Goal: Task Accomplishment & Management: Manage account settings

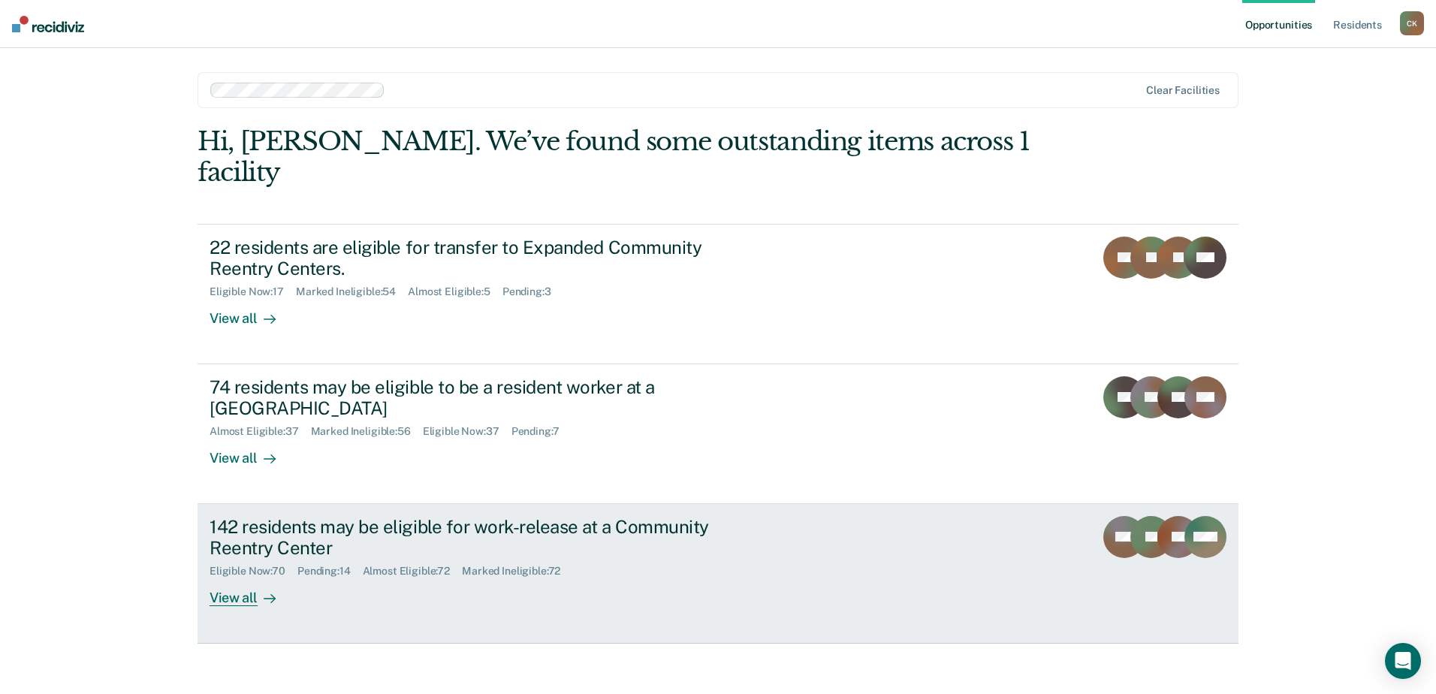
click at [832, 504] on link "142 residents may be eligible for work-release at a Community Reentry Center El…" at bounding box center [718, 574] width 1041 height 140
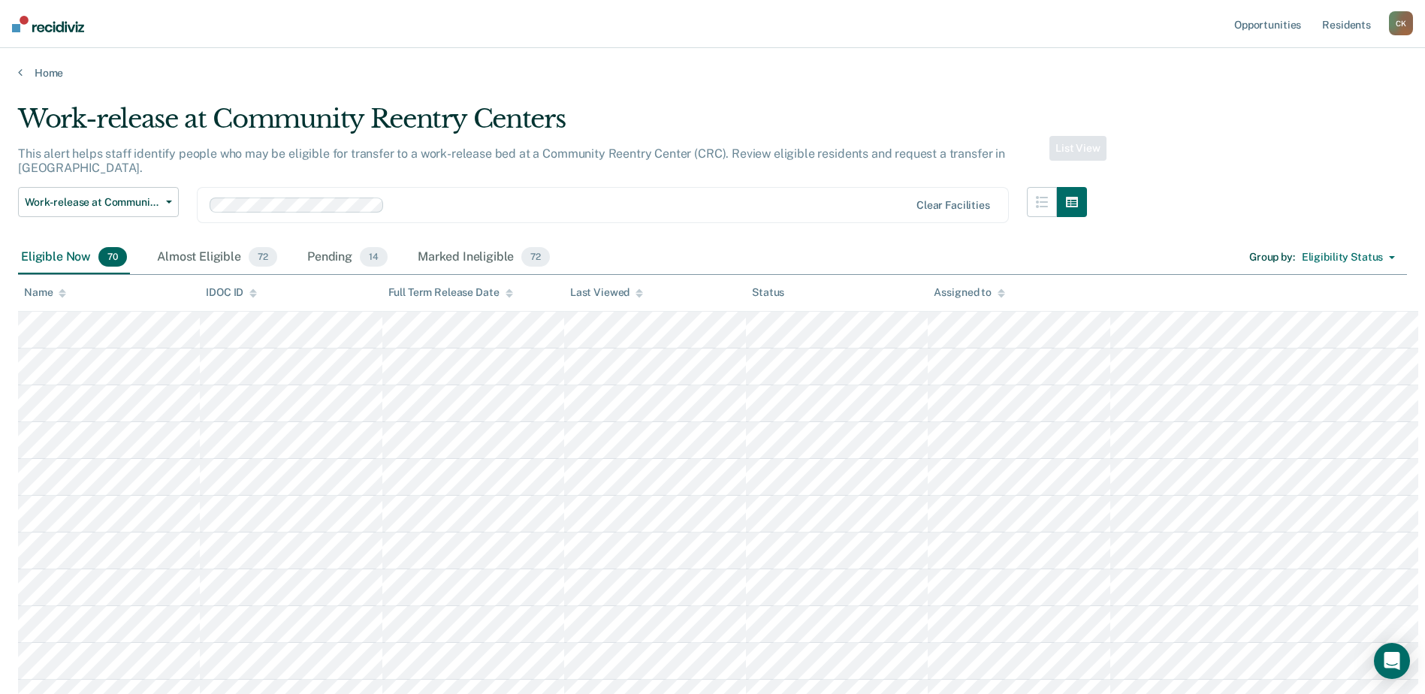
click at [1050, 146] on div "This alert helps staff identify people who may be eligible for transfer to a wo…" at bounding box center [552, 166] width 1069 height 41
click at [1045, 187] on button "button" at bounding box center [1042, 202] width 30 height 30
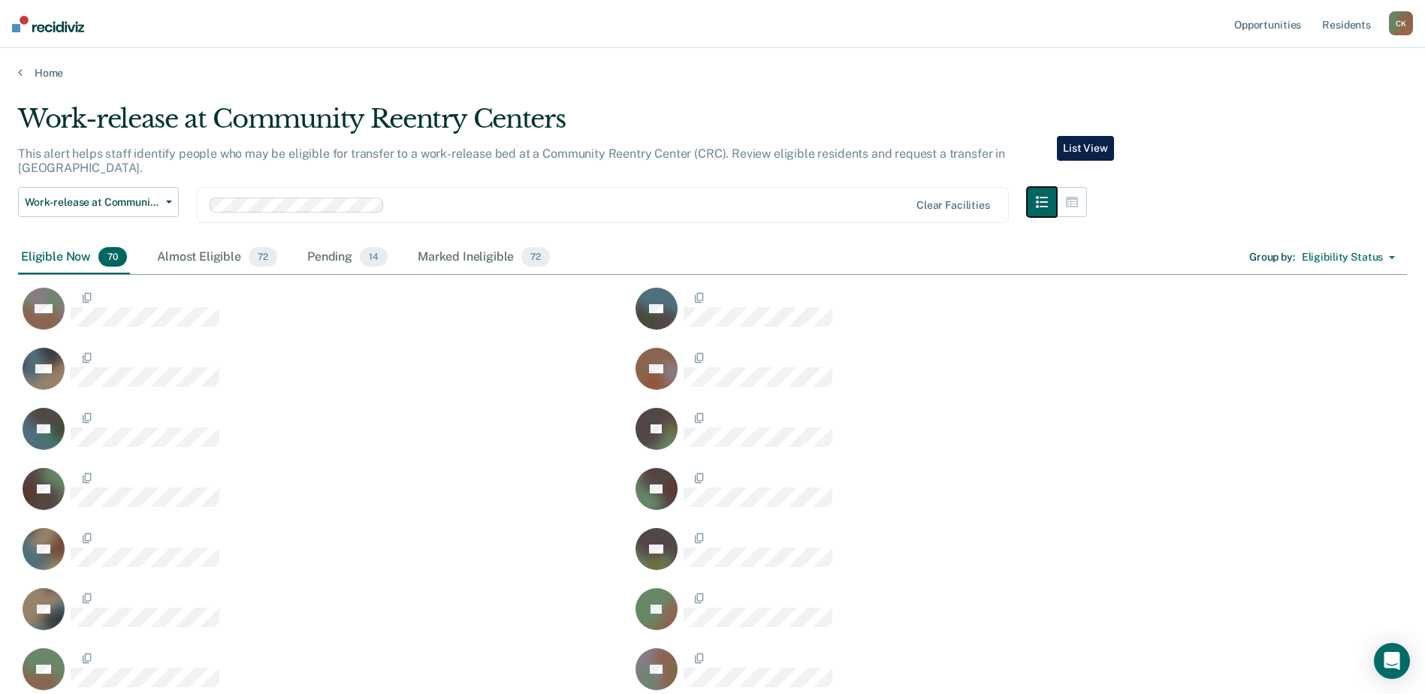
scroll to position [2210, 1389]
click at [1075, 197] on icon "button" at bounding box center [1072, 202] width 12 height 11
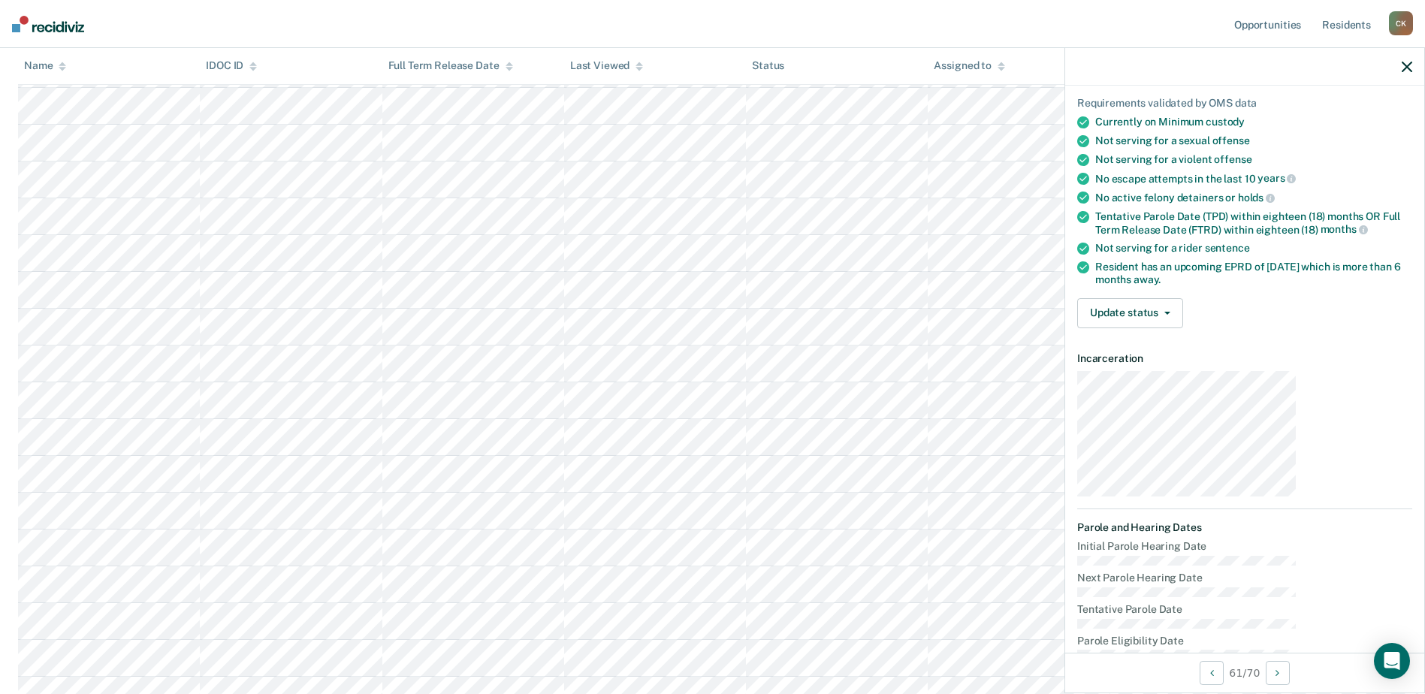
scroll to position [220, 0]
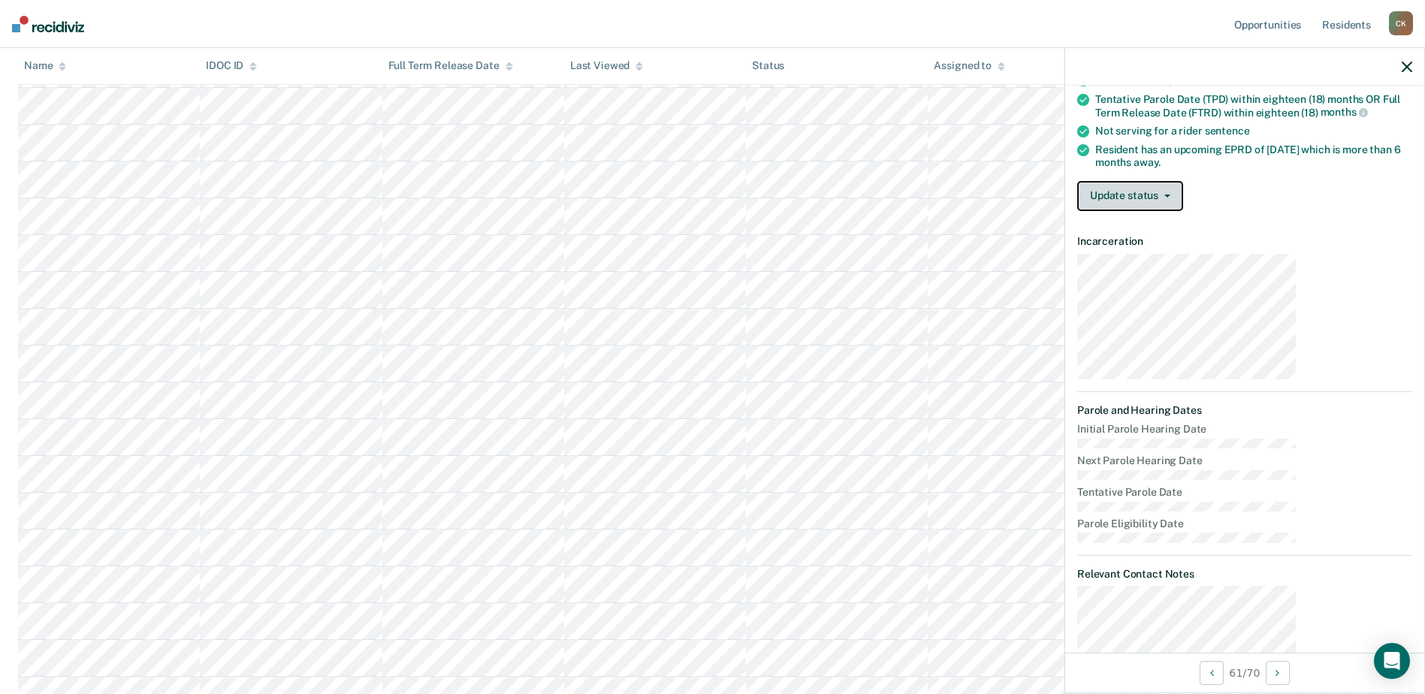
click at [1183, 181] on button "Update status" at bounding box center [1130, 196] width 106 height 30
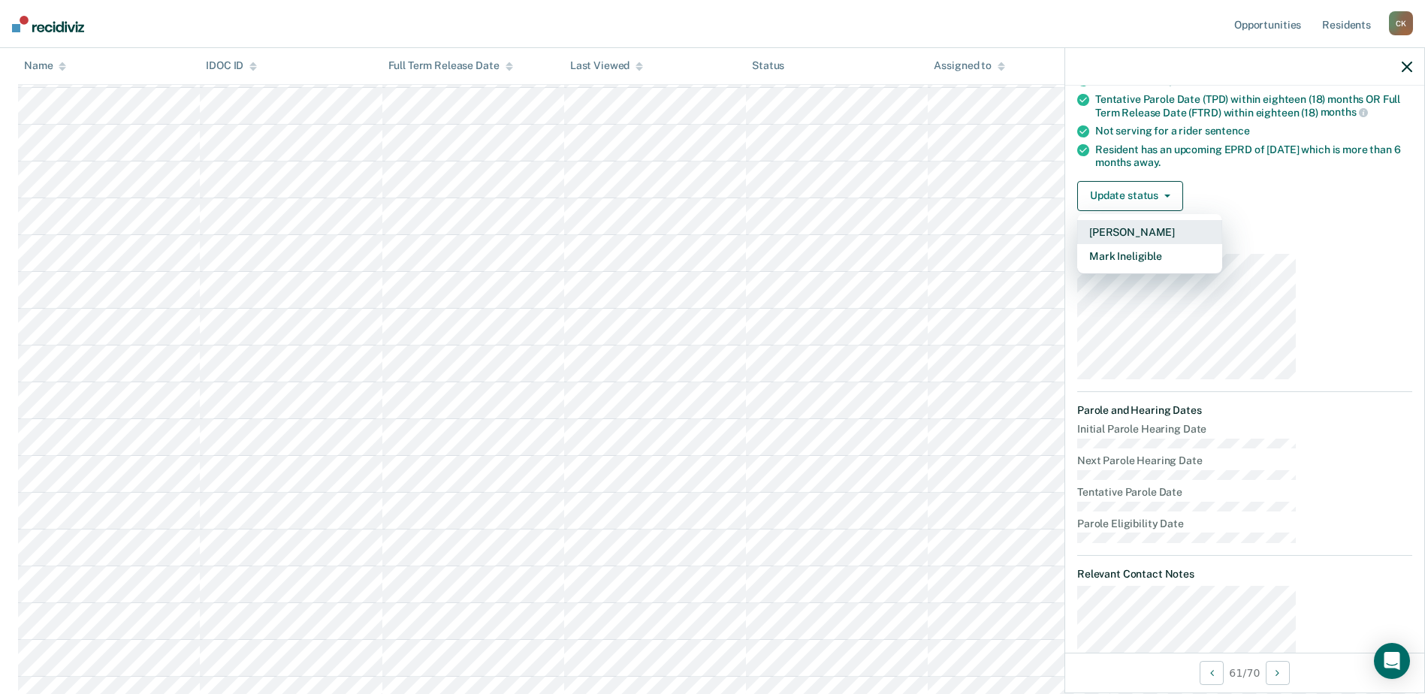
click at [1217, 220] on button "[PERSON_NAME]" at bounding box center [1149, 232] width 145 height 24
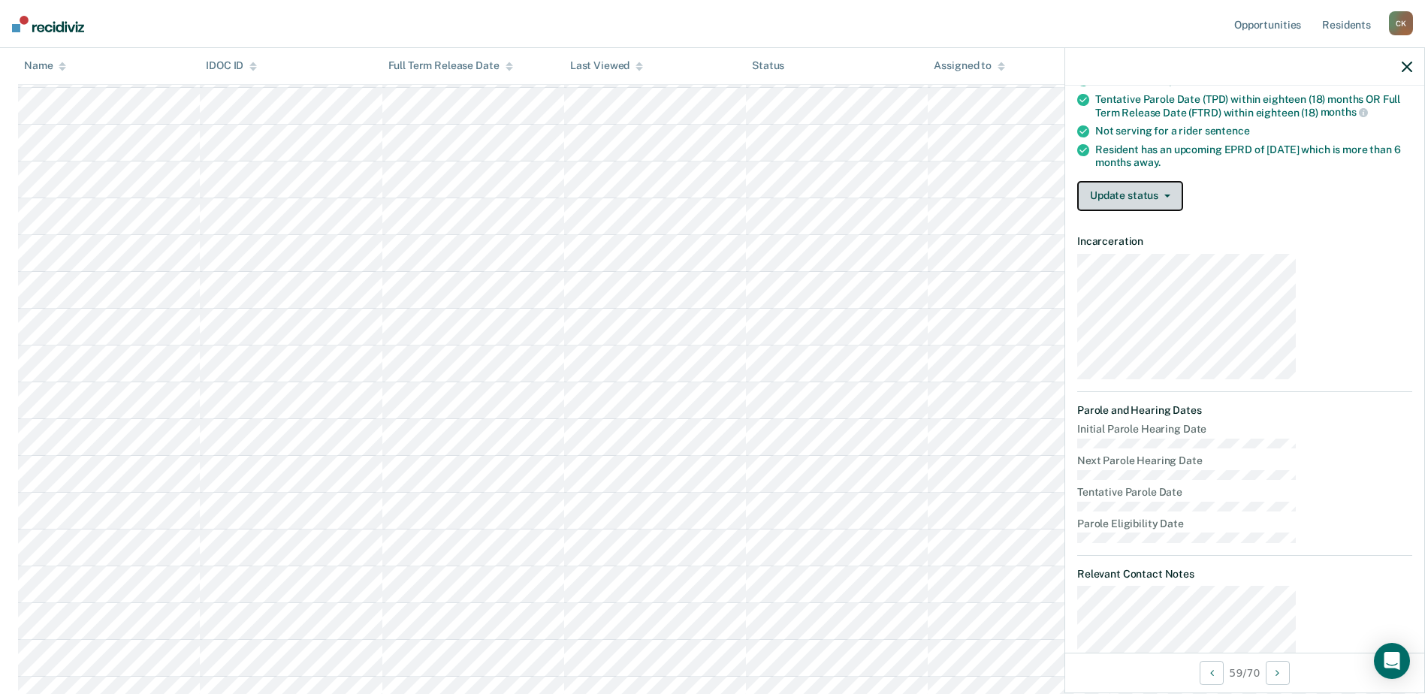
click at [1183, 181] on button "Update status" at bounding box center [1130, 196] width 106 height 30
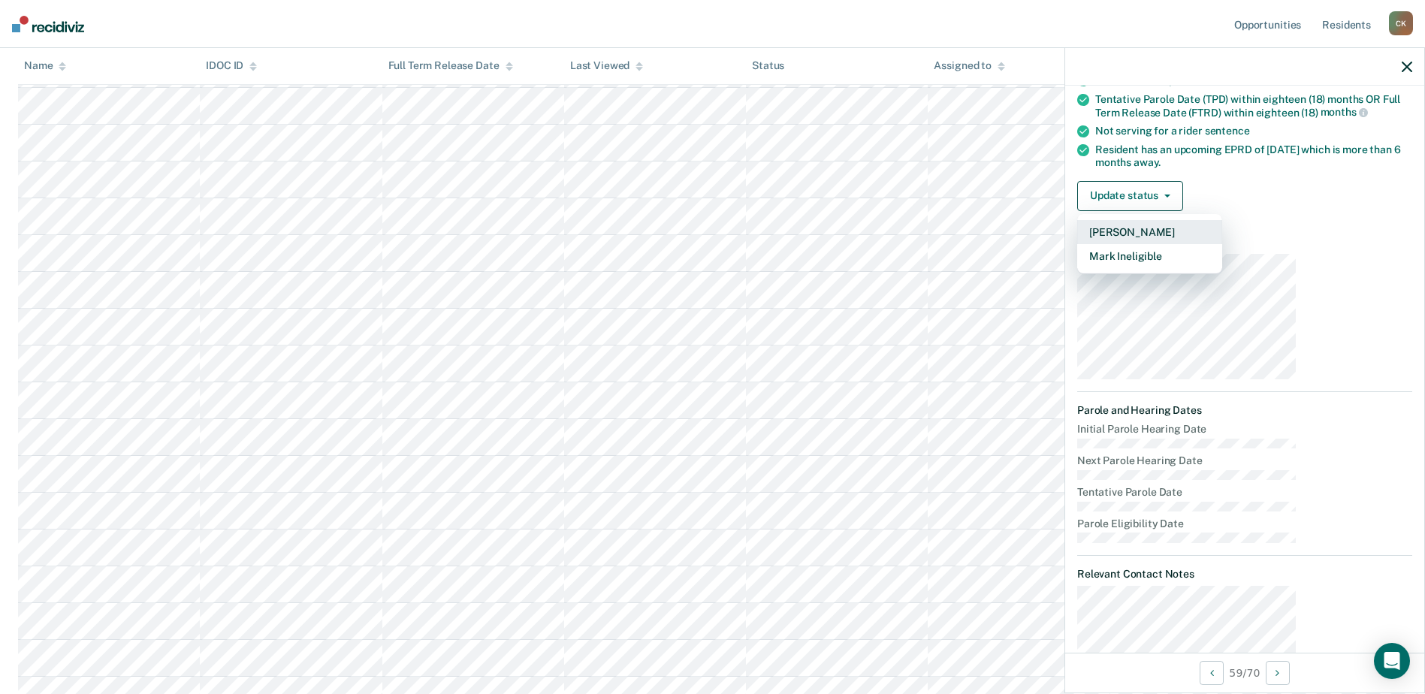
click at [1222, 220] on button "[PERSON_NAME]" at bounding box center [1149, 232] width 145 height 24
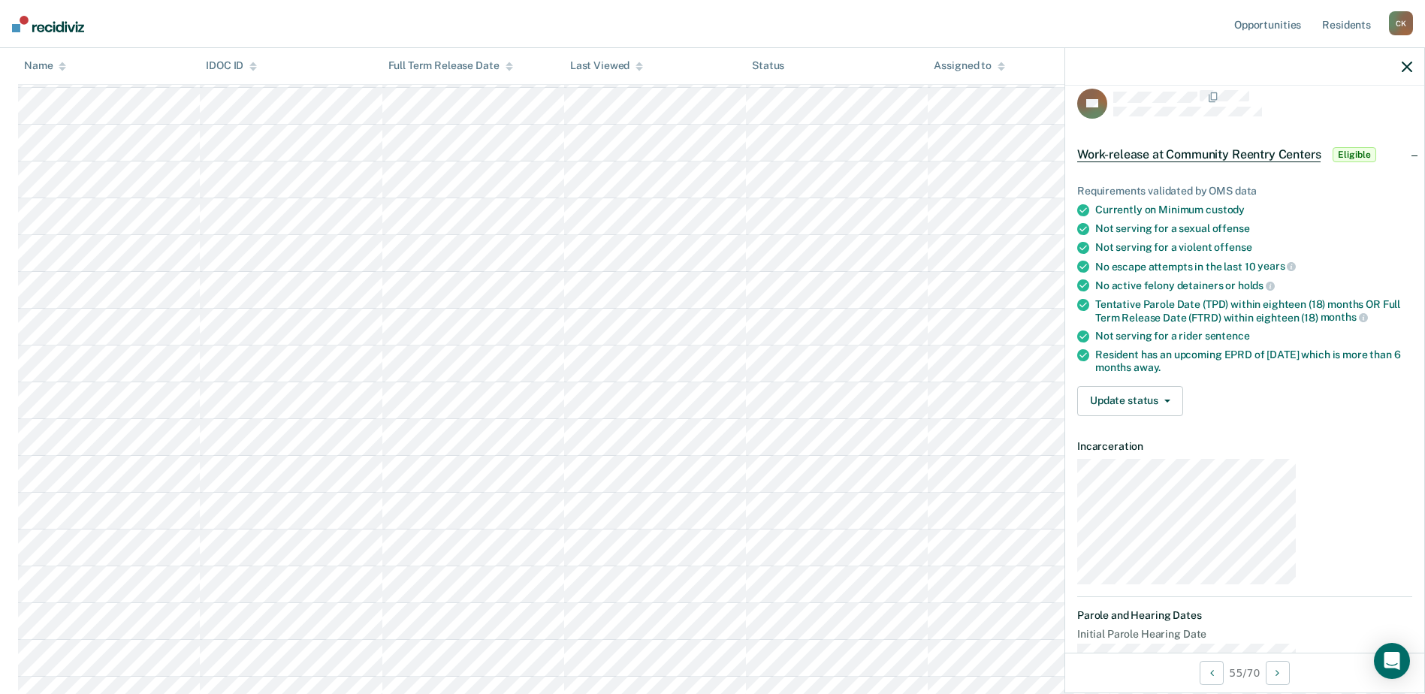
scroll to position [0, 0]
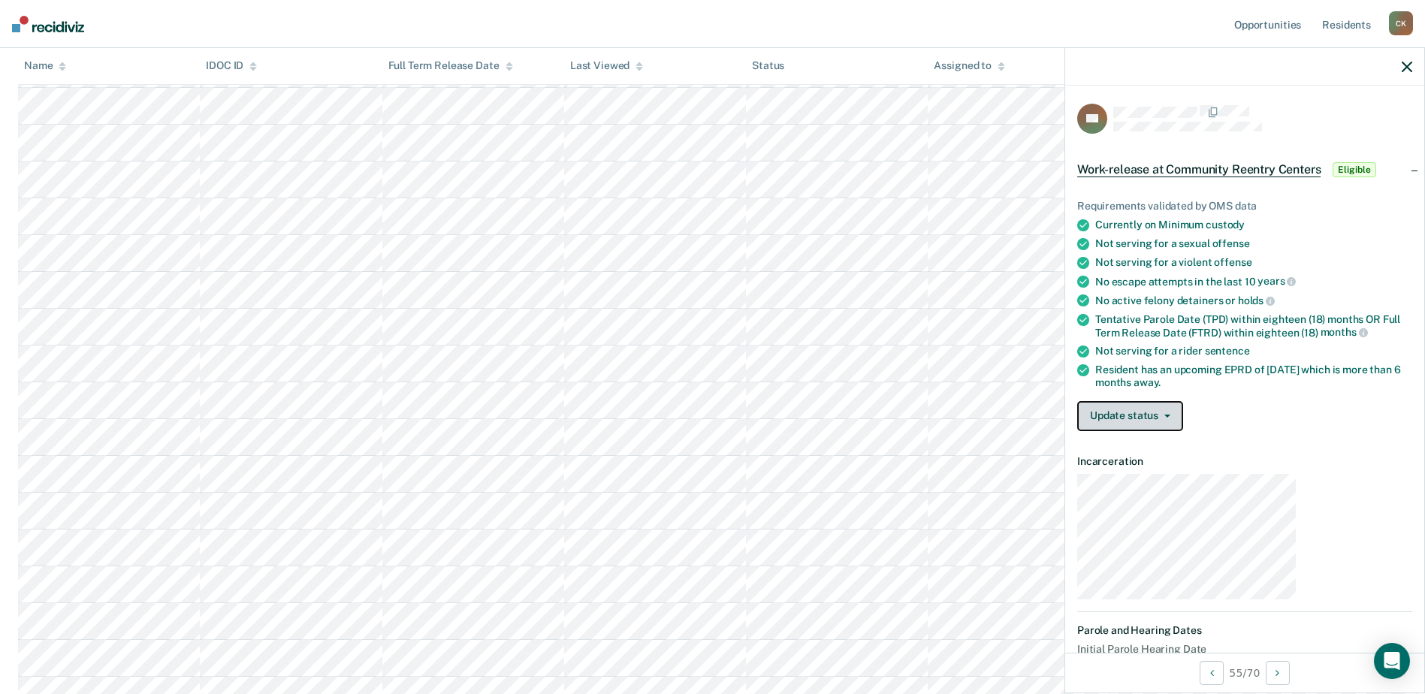
click at [1183, 401] on button "Update status" at bounding box center [1130, 416] width 106 height 30
click at [1222, 440] on button "[PERSON_NAME]" at bounding box center [1149, 452] width 145 height 24
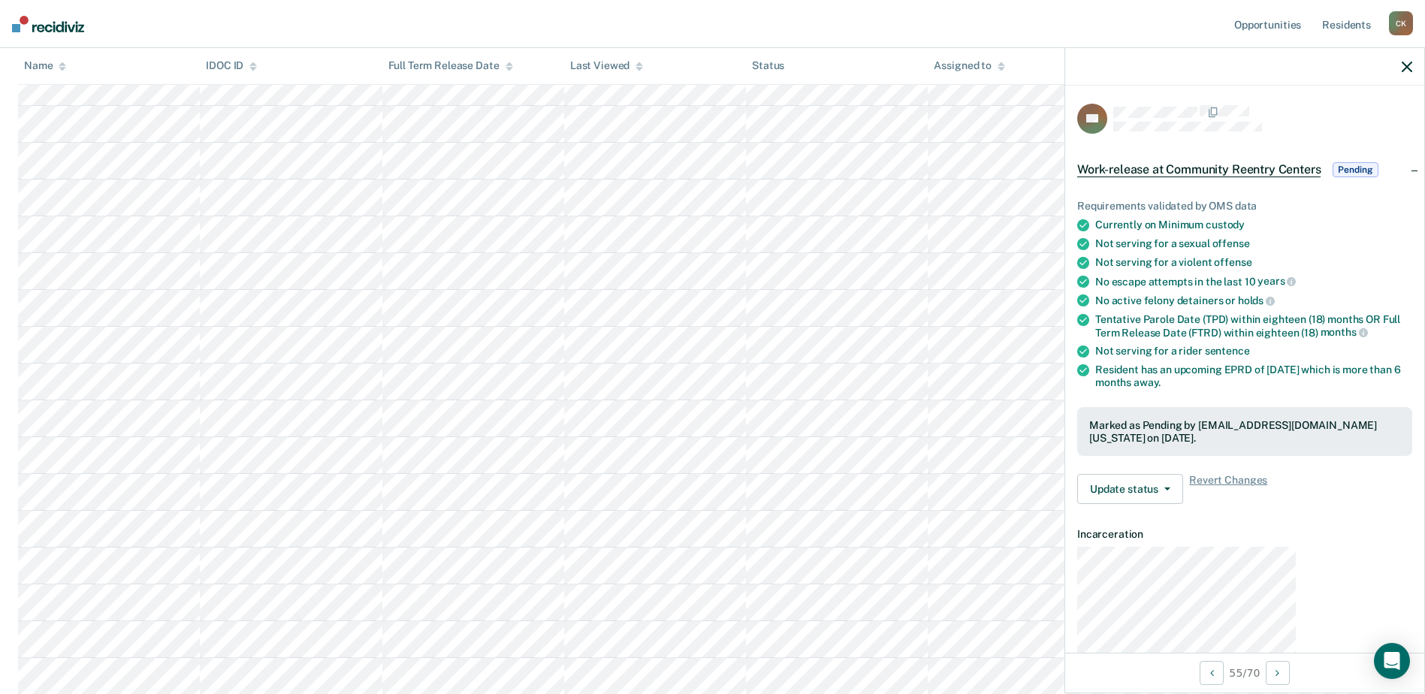
scroll to position [1538, 0]
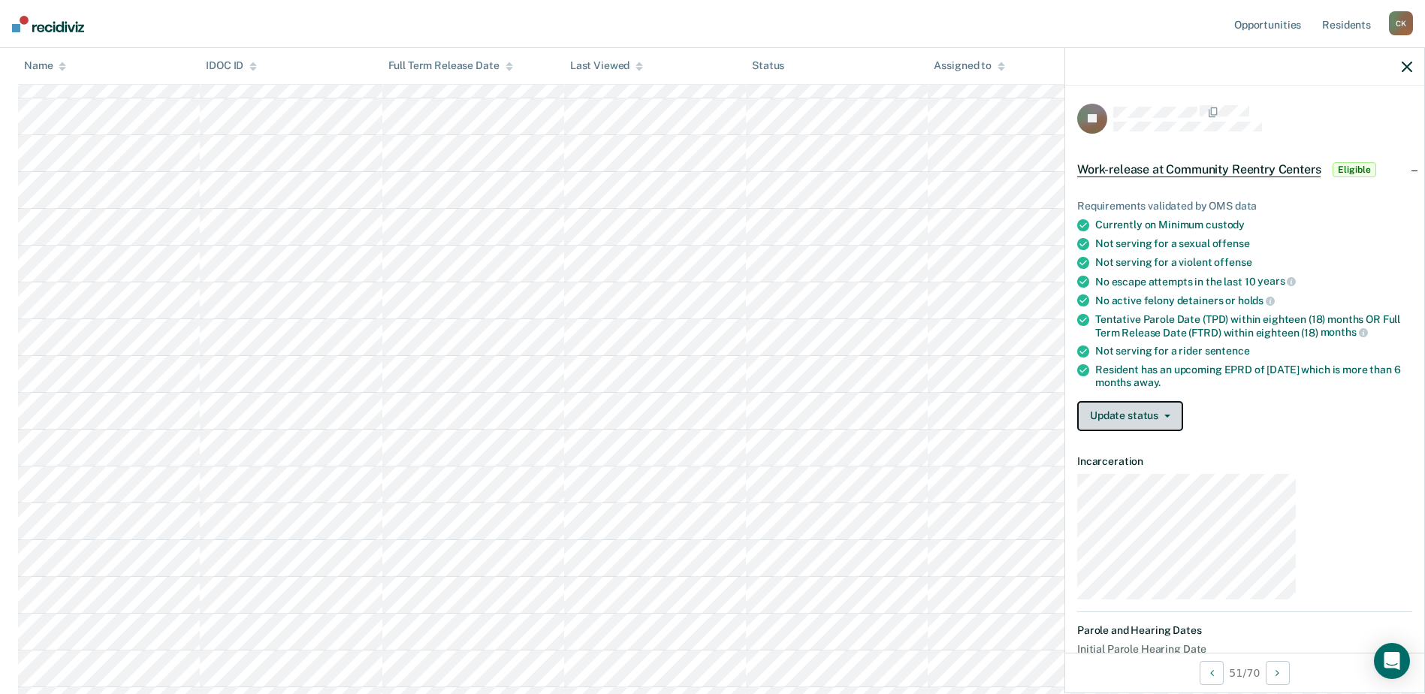
click at [1183, 401] on button "Update status" at bounding box center [1130, 416] width 106 height 30
click at [1222, 440] on button "[PERSON_NAME]" at bounding box center [1149, 452] width 145 height 24
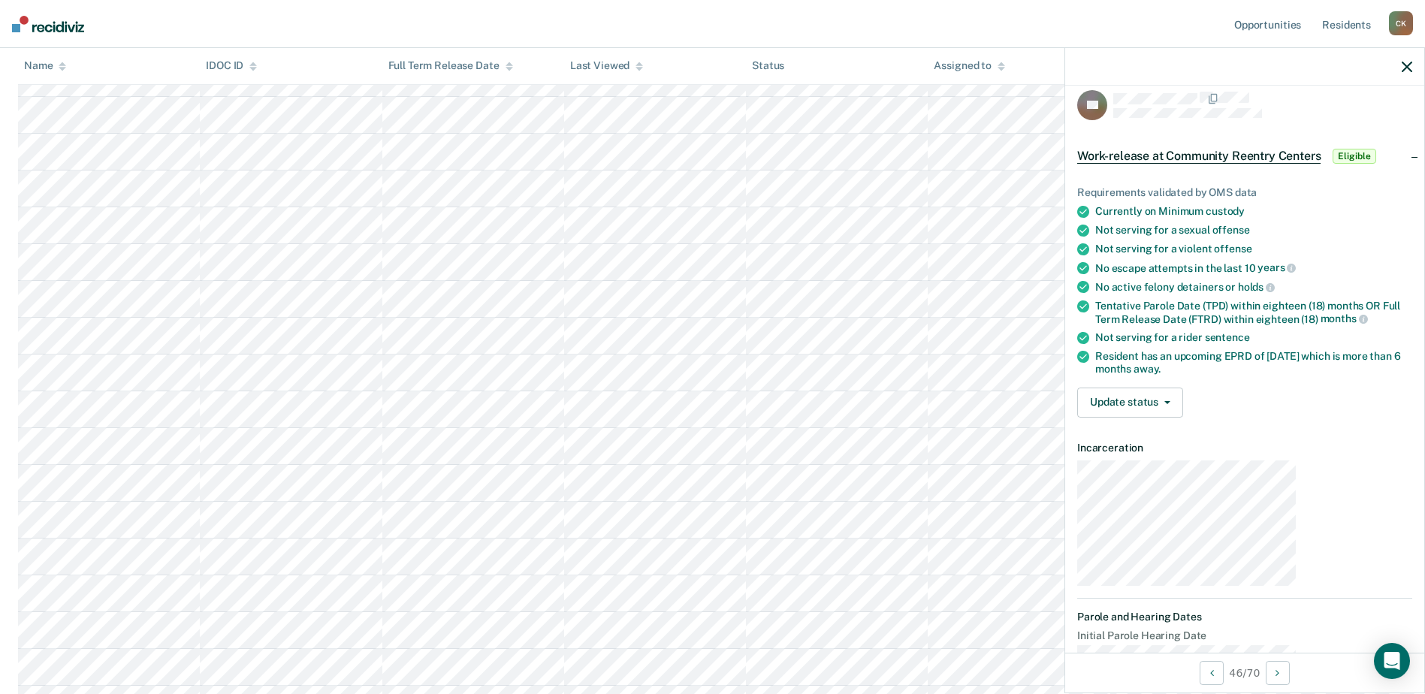
scroll to position [89, 0]
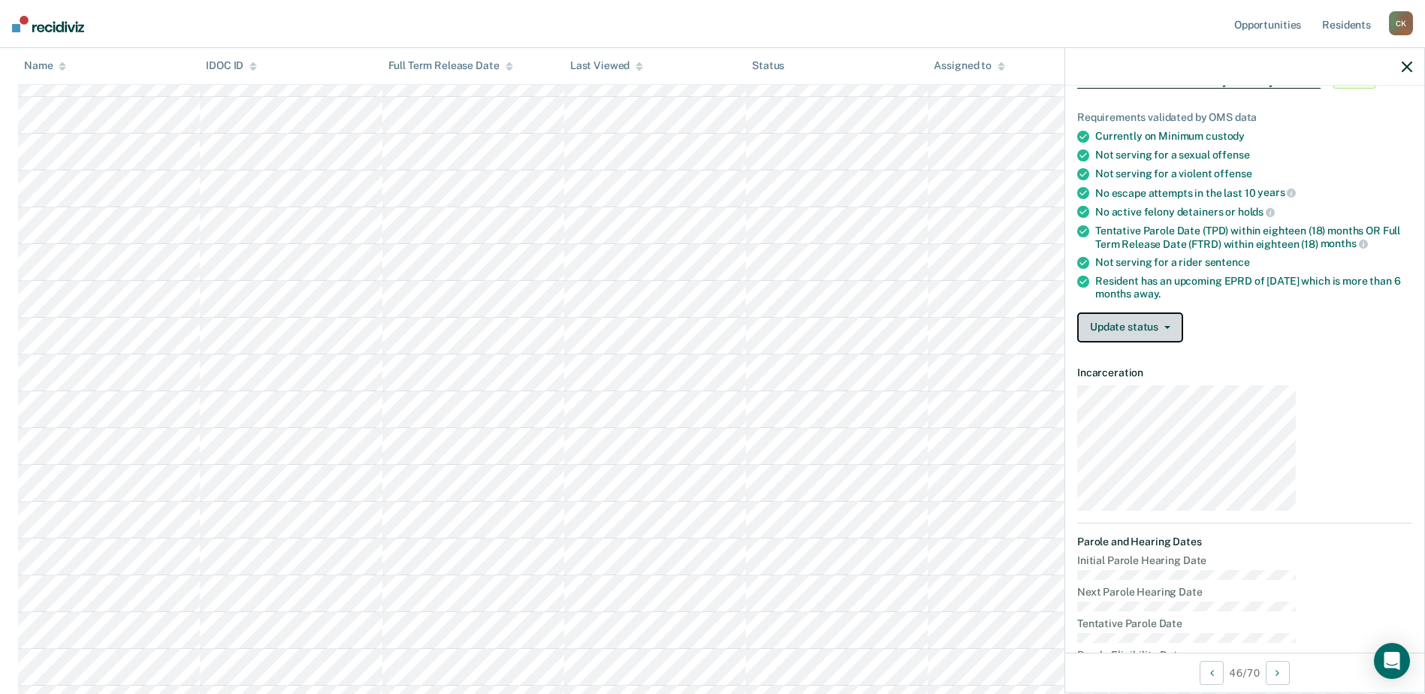
click at [1183, 312] on button "Update status" at bounding box center [1130, 327] width 106 height 30
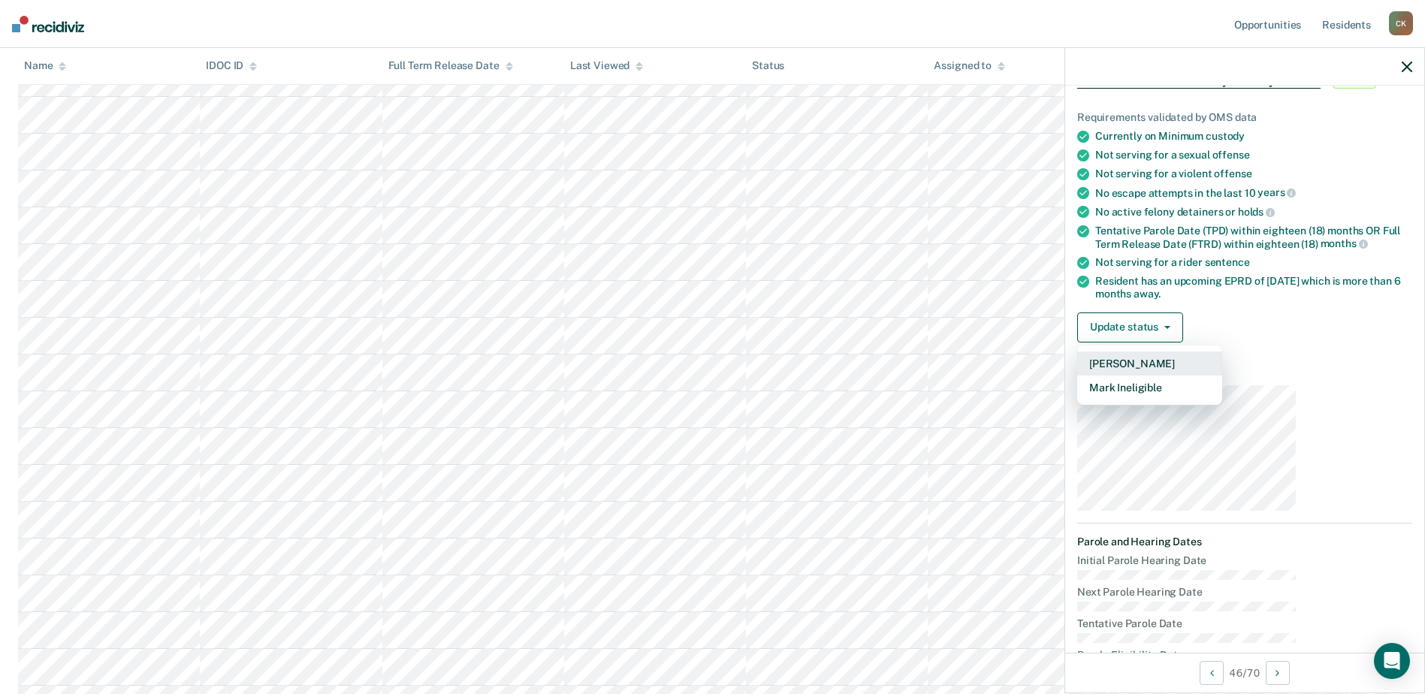
click at [1222, 351] on button "[PERSON_NAME]" at bounding box center [1149, 363] width 145 height 24
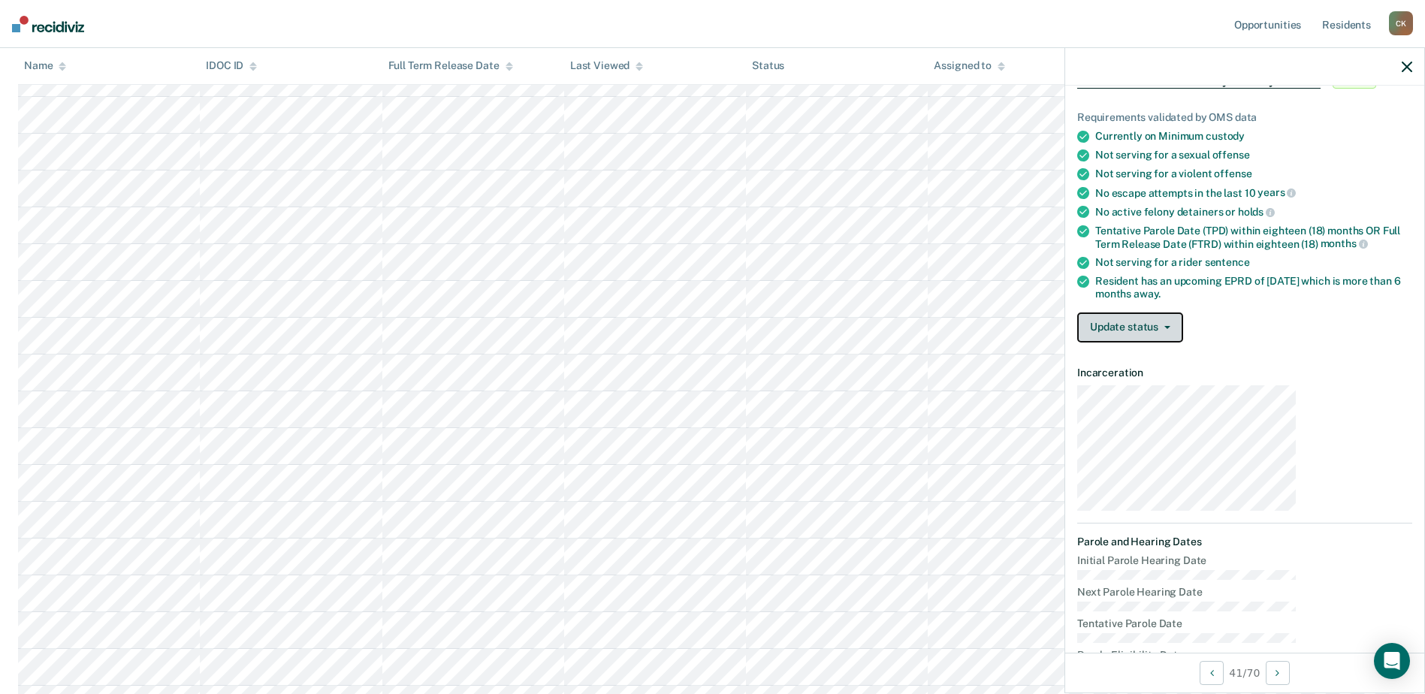
click at [1183, 312] on button "Update status" at bounding box center [1130, 327] width 106 height 30
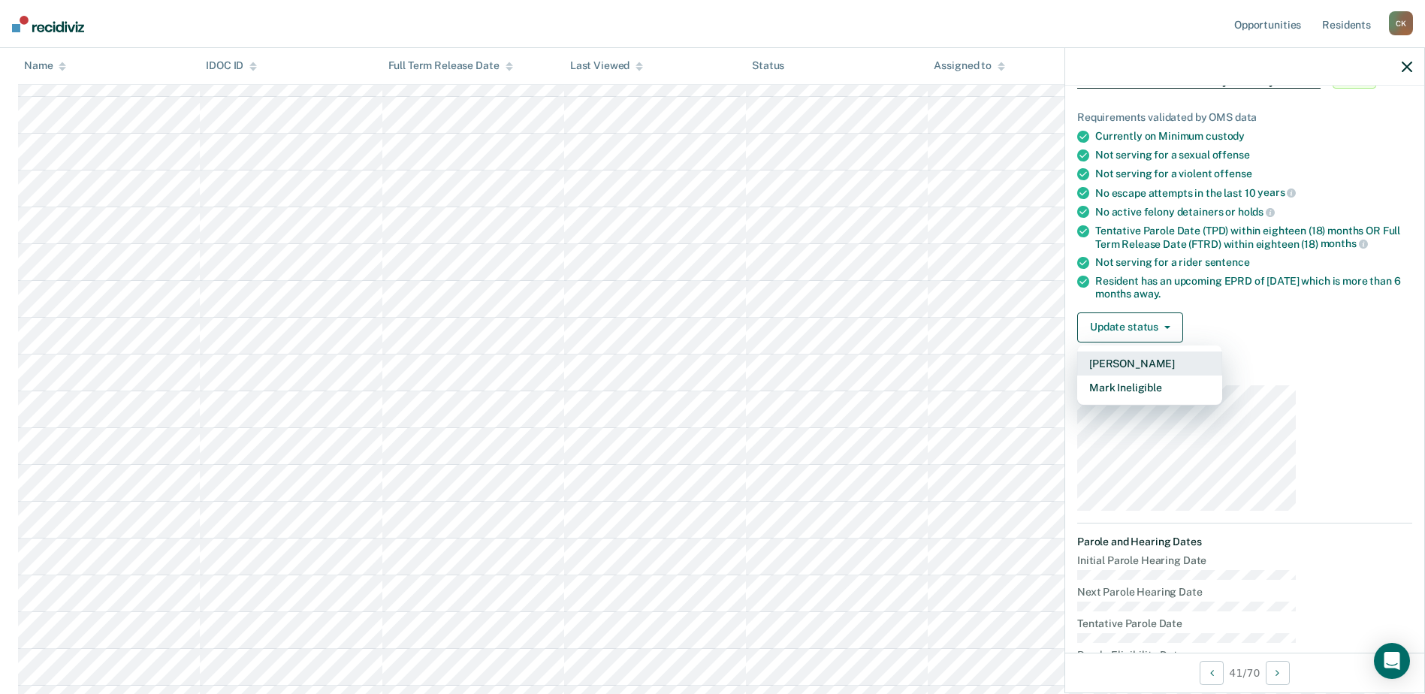
click at [1216, 351] on button "[PERSON_NAME]" at bounding box center [1149, 363] width 145 height 24
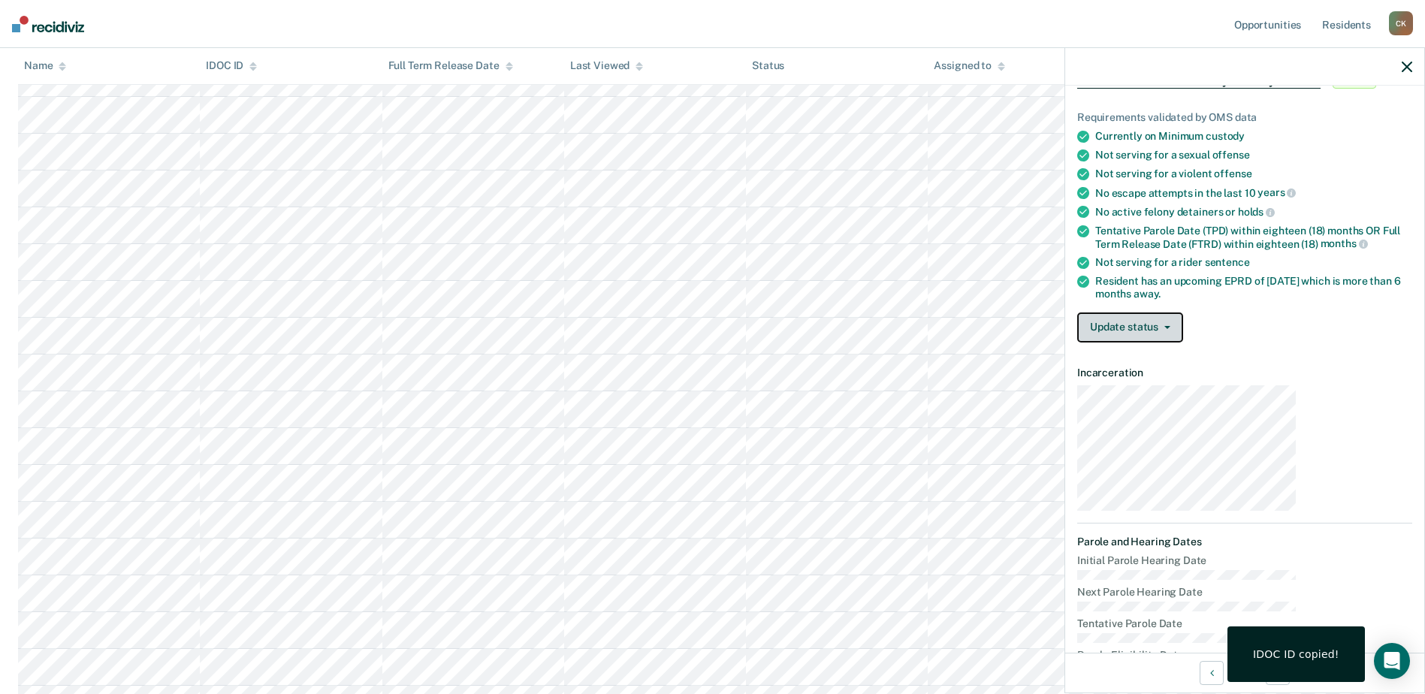
click at [1183, 312] on button "Update status" at bounding box center [1130, 327] width 106 height 30
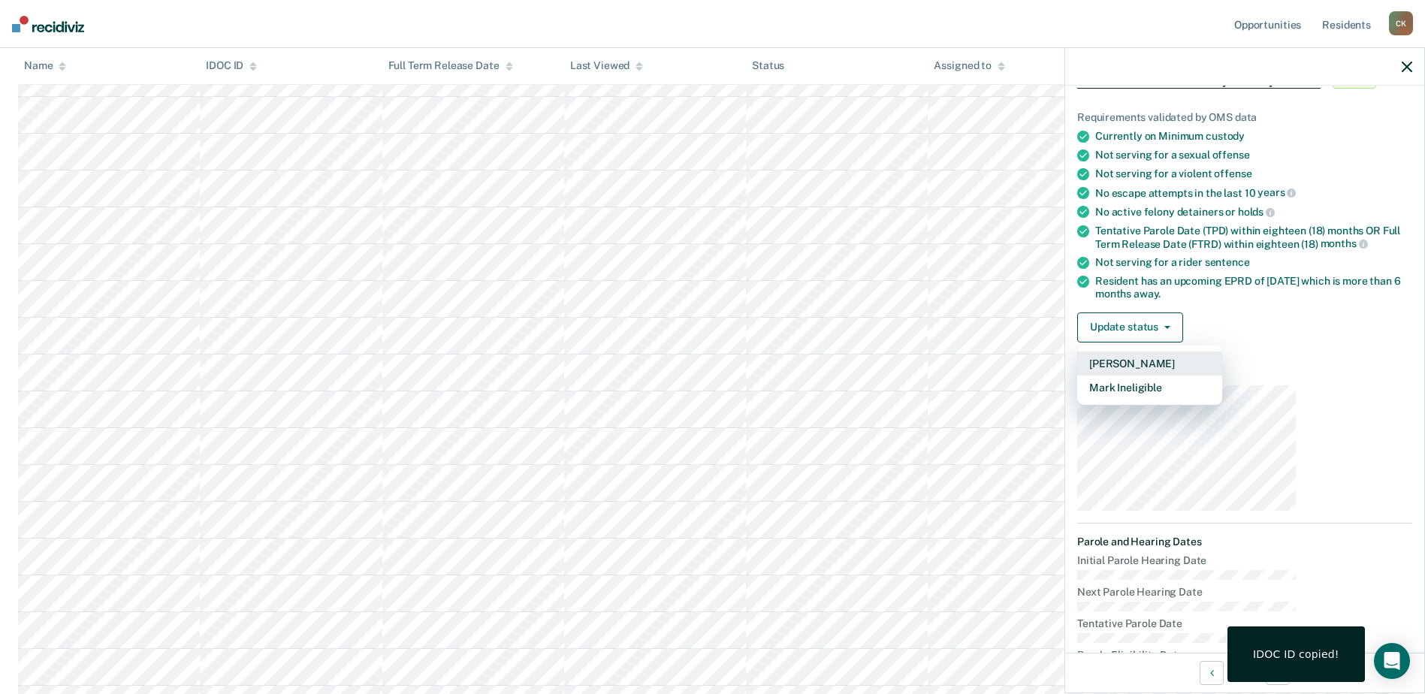
click at [1205, 351] on button "[PERSON_NAME]" at bounding box center [1149, 363] width 145 height 24
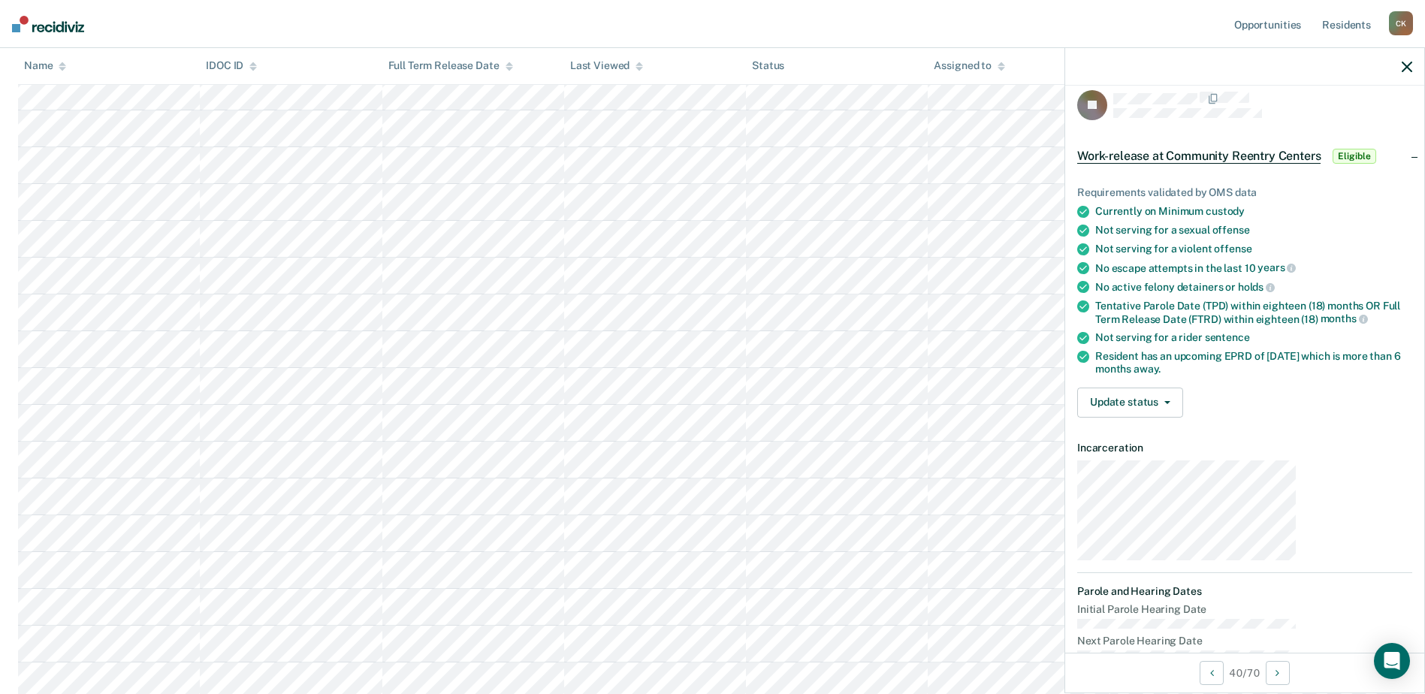
scroll to position [1163, 0]
click at [1183, 388] on button "Update status" at bounding box center [1130, 403] width 106 height 30
click at [1218, 427] on button "[PERSON_NAME]" at bounding box center [1149, 439] width 145 height 24
click at [1183, 388] on button "Update status" at bounding box center [1130, 403] width 106 height 30
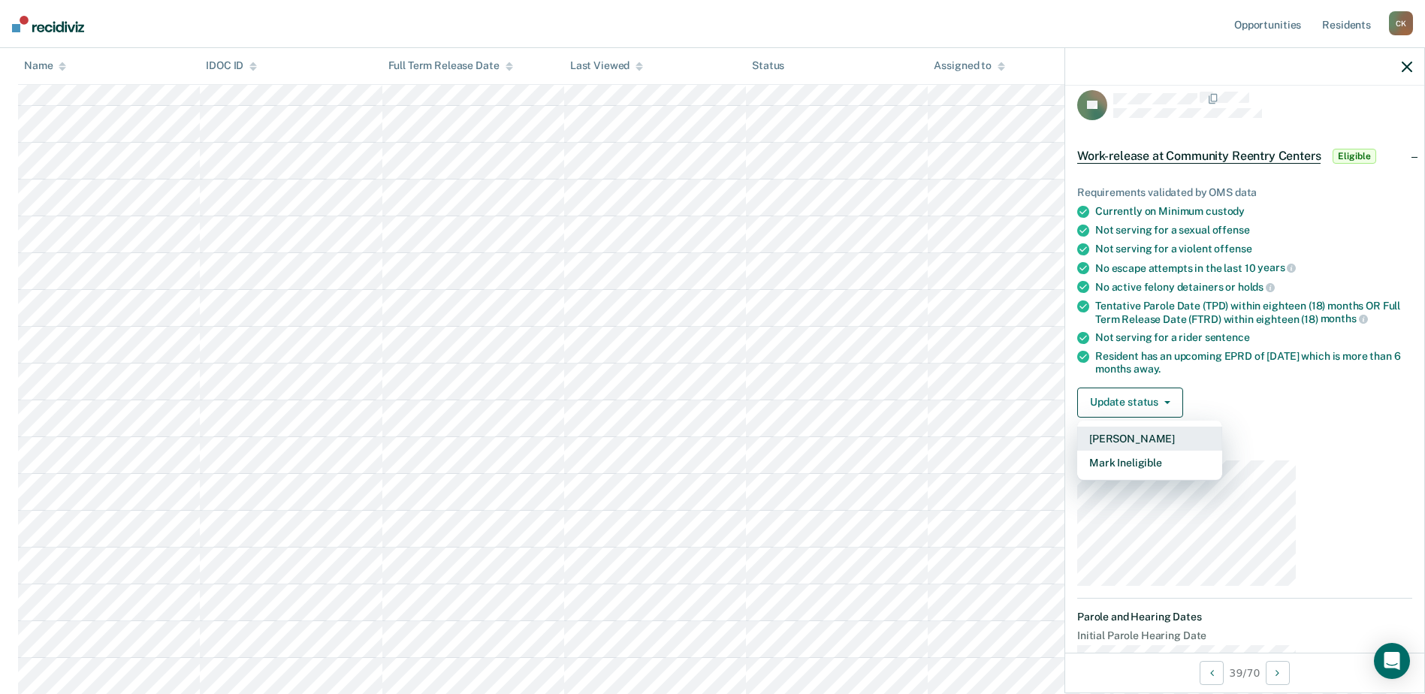
click at [1216, 427] on button "[PERSON_NAME]" at bounding box center [1149, 439] width 145 height 24
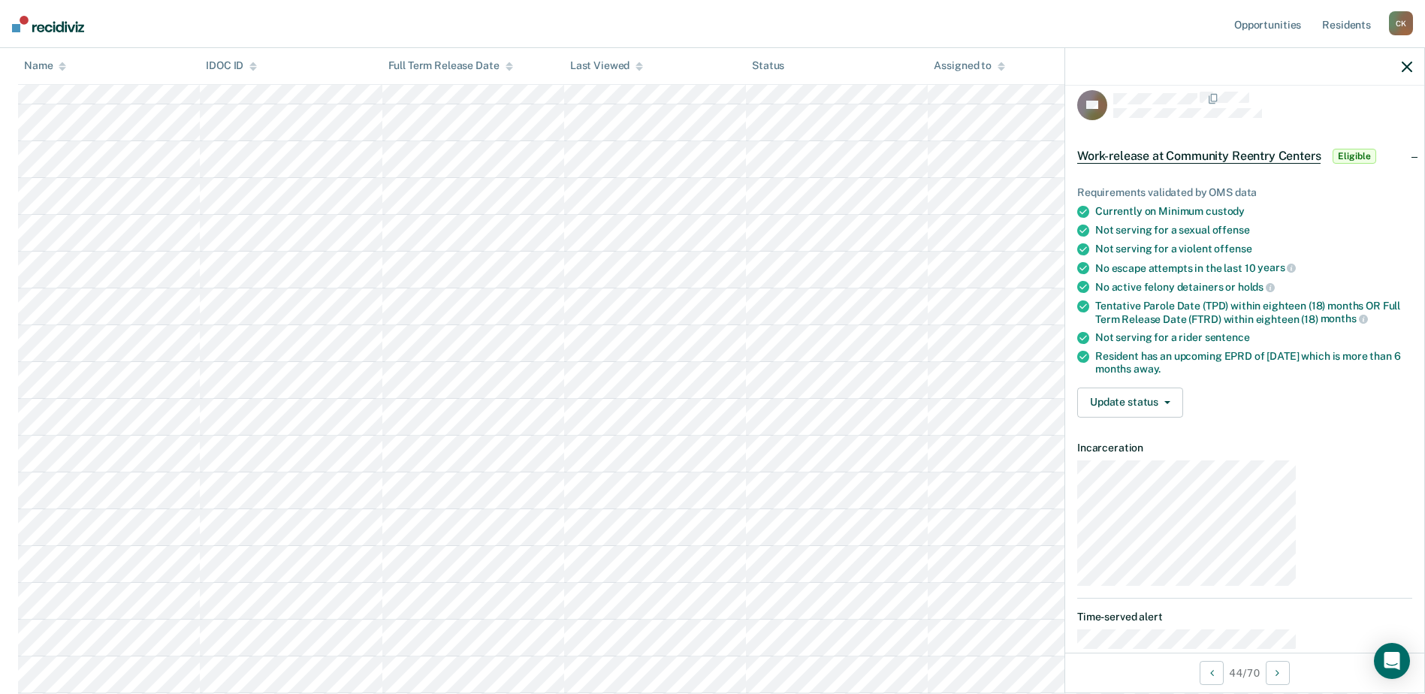
scroll to position [1538, 0]
